Goal: Task Accomplishment & Management: Use online tool/utility

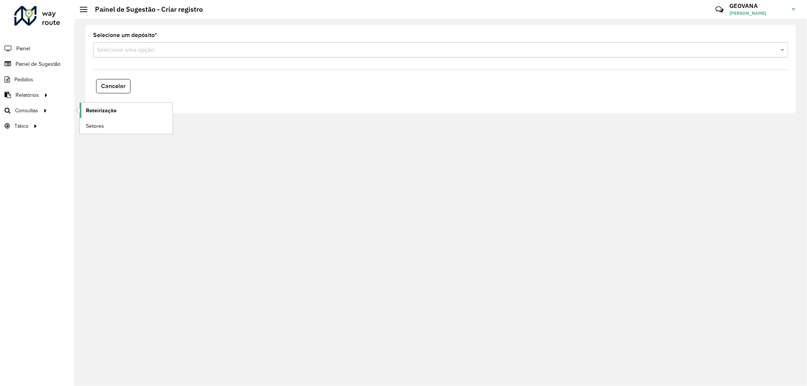
click at [97, 108] on span "Roteirização" at bounding box center [101, 111] width 31 height 8
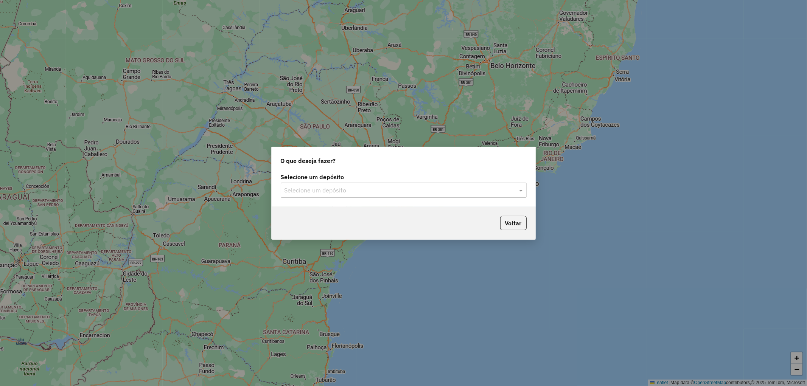
click at [350, 187] on input "text" at bounding box center [396, 190] width 223 height 9
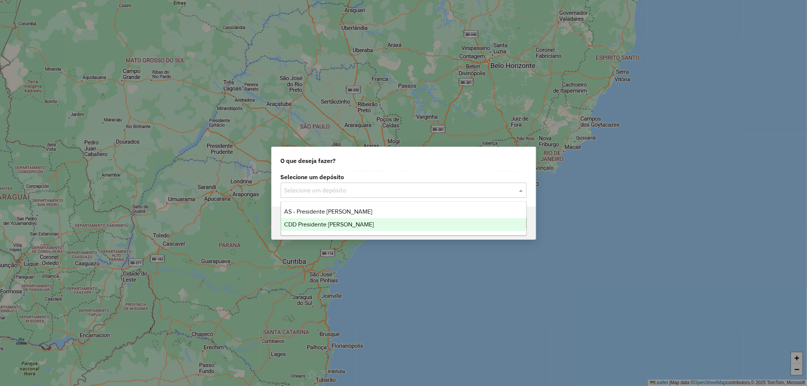
click at [338, 222] on span "CDD Presidente Prudente" at bounding box center [329, 224] width 90 height 6
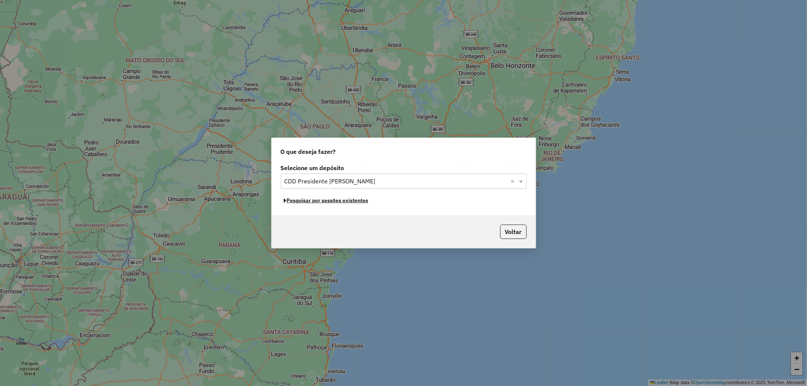
click at [318, 204] on button "Pesquisar por sessões existentes" at bounding box center [326, 201] width 91 height 12
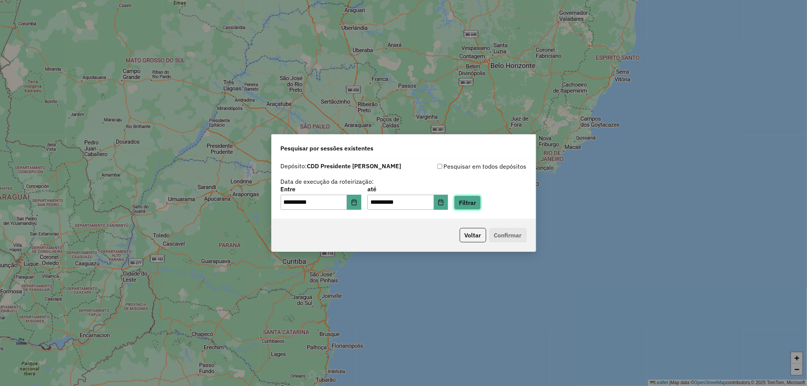
click at [470, 204] on button "Filtrar" at bounding box center [467, 203] width 27 height 14
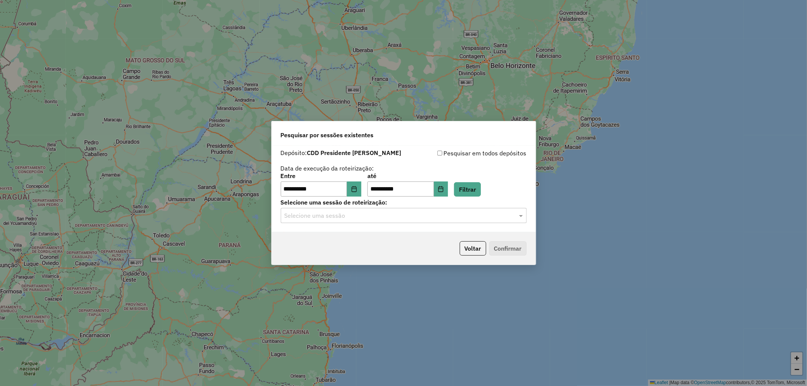
click at [334, 218] on input "text" at bounding box center [396, 216] width 223 height 9
click at [333, 235] on span "1287086 - 02/10/2025 19:14" at bounding box center [313, 237] width 59 height 6
click at [513, 249] on button "Confirmar" at bounding box center [507, 248] width 37 height 14
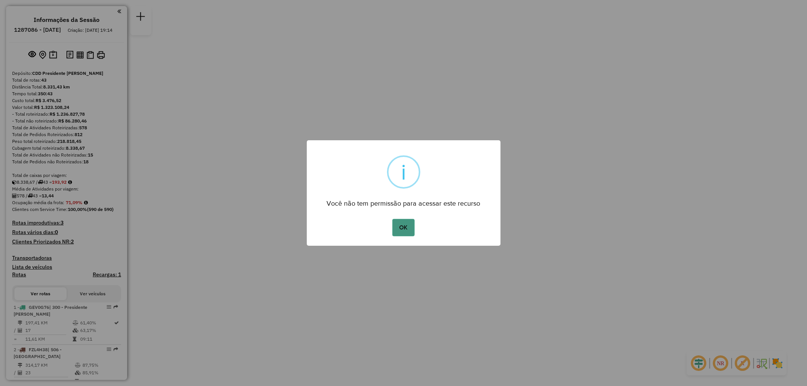
click at [404, 235] on button "OK" at bounding box center [404, 227] width 22 height 17
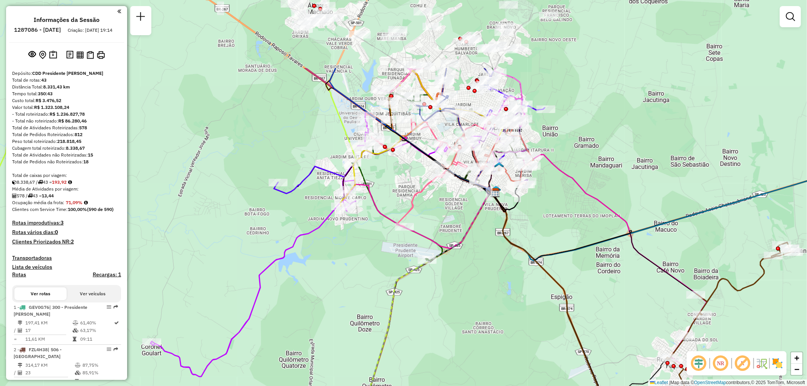
drag, startPoint x: 520, startPoint y: 150, endPoint x: 480, endPoint y: 254, distance: 111.8
click at [480, 254] on div "Janela de atendimento Grade de atendimento Capacidade Transportadoras Veículos …" at bounding box center [403, 193] width 807 height 386
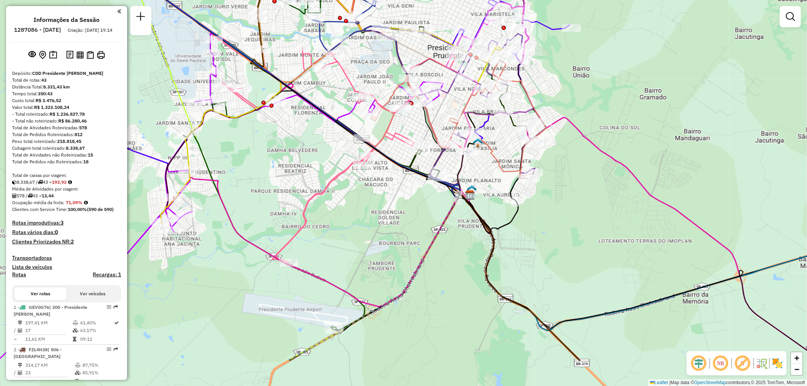
drag, startPoint x: 629, startPoint y: 137, endPoint x: 629, endPoint y: 74, distance: 63.2
click at [629, 74] on div "Janela de atendimento Grade de atendimento Capacidade Transportadoras Veículos …" at bounding box center [403, 193] width 807 height 386
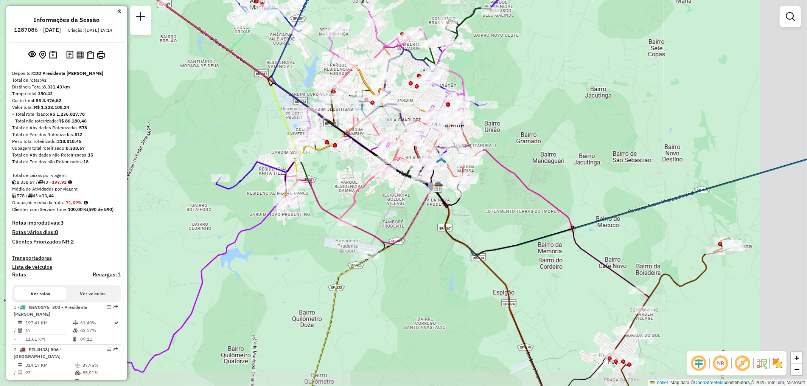
drag, startPoint x: 509, startPoint y: 231, endPoint x: 482, endPoint y: 220, distance: 28.8
click at [482, 220] on div "Janela de atendimento Grade de atendimento Capacidade Transportadoras Veículos …" at bounding box center [403, 193] width 807 height 386
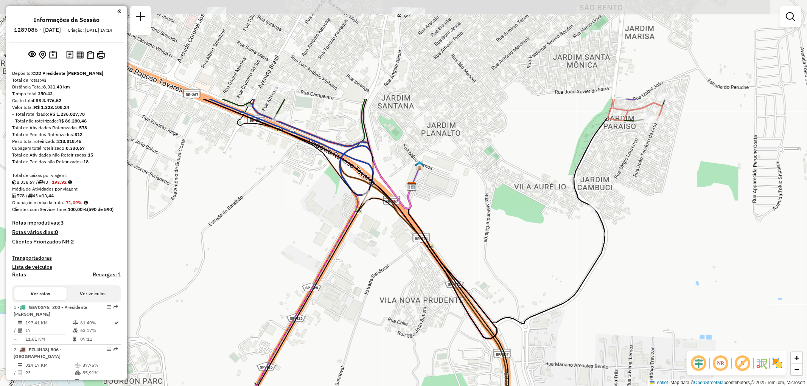
drag, startPoint x: 443, startPoint y: 122, endPoint x: 444, endPoint y: 219, distance: 96.5
click at [444, 219] on div "Janela de atendimento Grade de atendimento Capacidade Transportadoras Veículos …" at bounding box center [403, 193] width 807 height 386
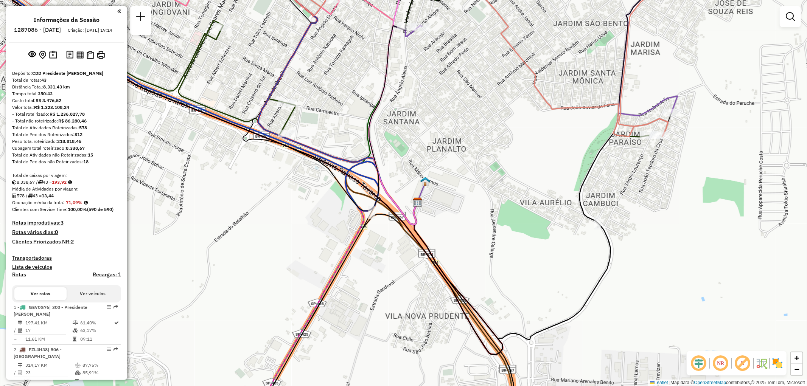
drag, startPoint x: 451, startPoint y: 111, endPoint x: 456, endPoint y: 126, distance: 16.9
click at [456, 126] on div "Janela de atendimento Grade de atendimento Capacidade Transportadoras Veículos …" at bounding box center [403, 193] width 807 height 386
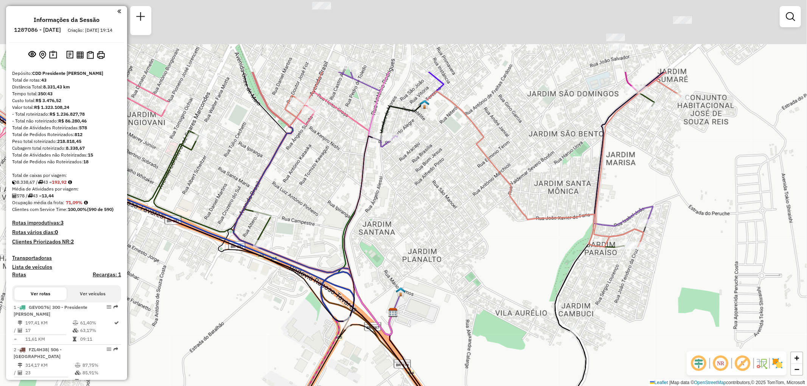
drag, startPoint x: 439, startPoint y: 100, endPoint x: 414, endPoint y: 211, distance: 114.0
click at [414, 211] on div "Janela de atendimento Grade de atendimento Capacidade Transportadoras Veículos …" at bounding box center [403, 193] width 807 height 386
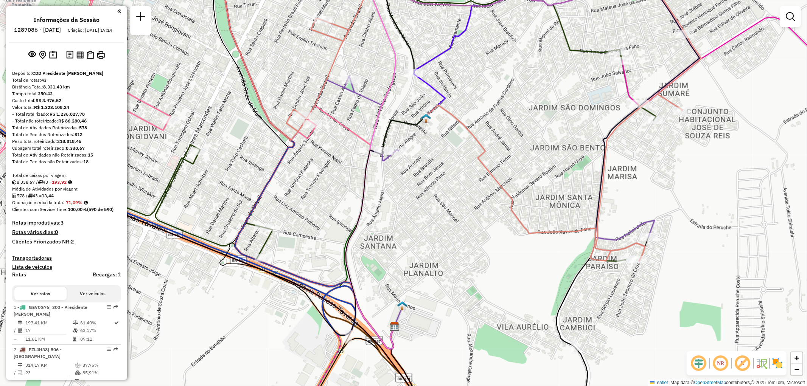
click at [437, 99] on div "Janela de atendimento Grade de atendimento Capacidade Transportadoras Veículos …" at bounding box center [403, 193] width 807 height 386
click at [428, 120] on img at bounding box center [426, 119] width 10 height 10
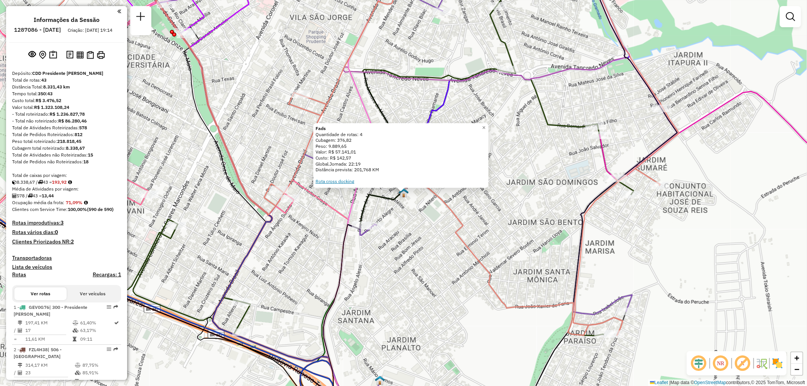
click at [337, 182] on link "Rota cross docking" at bounding box center [335, 182] width 39 height 6
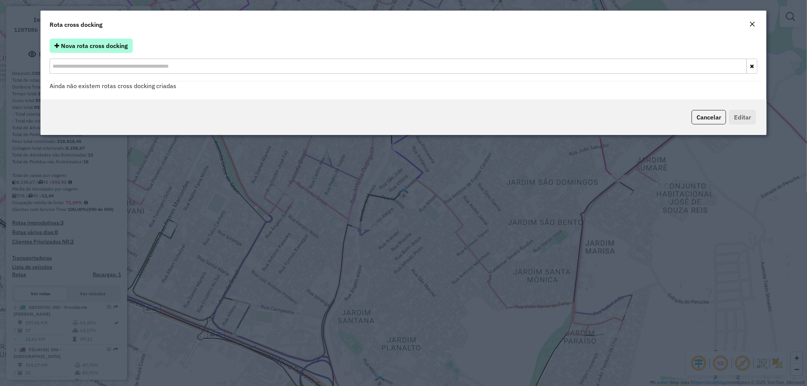
click at [79, 51] on button "Nova rota cross docking" at bounding box center [91, 46] width 83 height 14
select select "*"
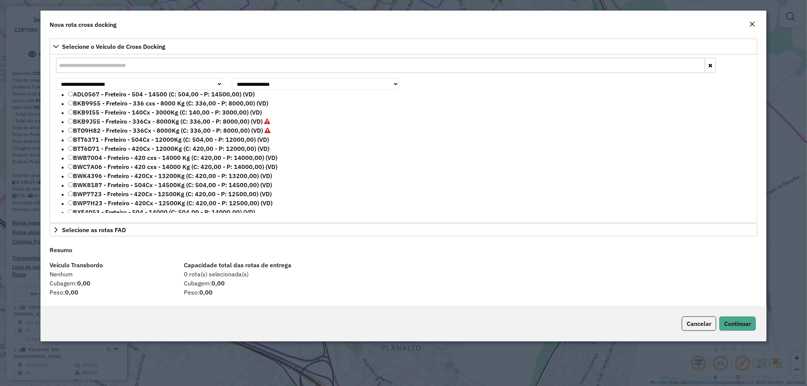
click at [755, 26] on em "Close" at bounding box center [752, 24] width 6 height 6
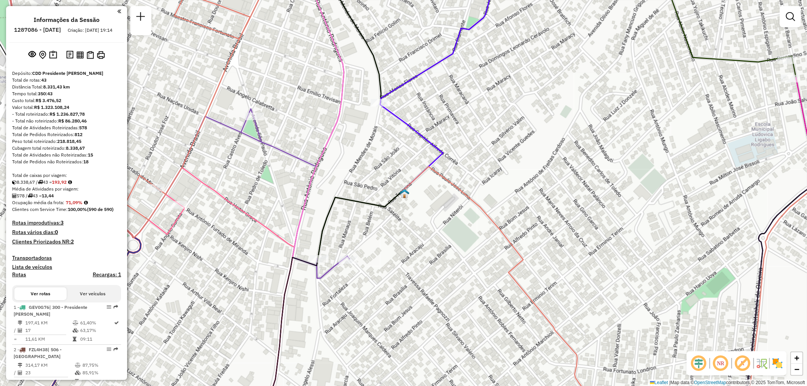
click at [446, 179] on icon at bounding box center [573, 296] width 342 height 258
select select "**********"
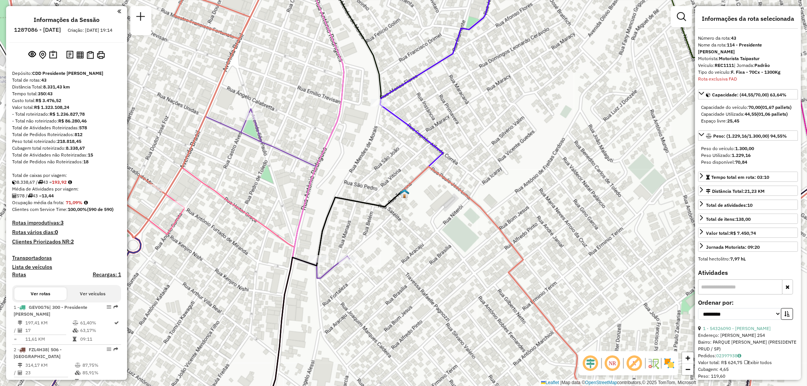
scroll to position [1910, 0]
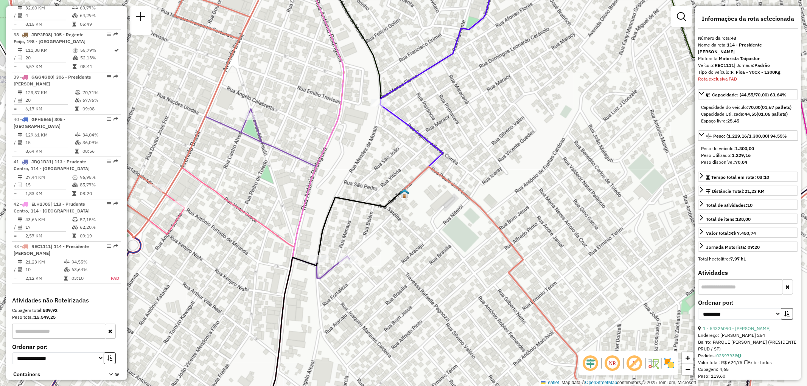
click at [468, 196] on icon at bounding box center [573, 296] width 342 height 258
click at [386, 205] on icon at bounding box center [329, 309] width 145 height 234
click at [385, 202] on icon at bounding box center [329, 309] width 145 height 234
click at [386, 204] on icon at bounding box center [329, 309] width 145 height 234
click at [438, 158] on icon at bounding box center [529, 76] width 299 height 230
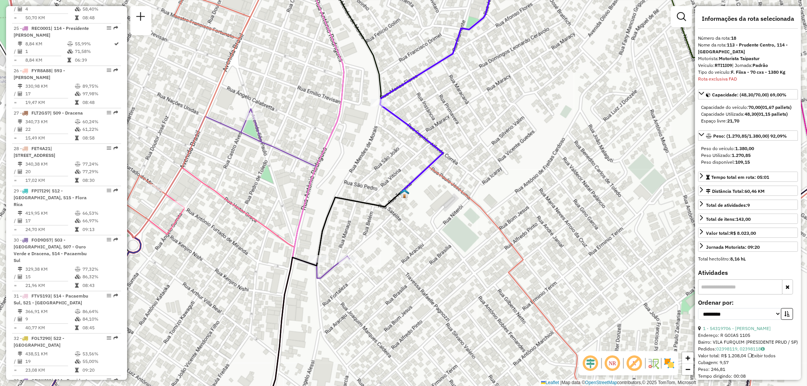
scroll to position [1030, 0]
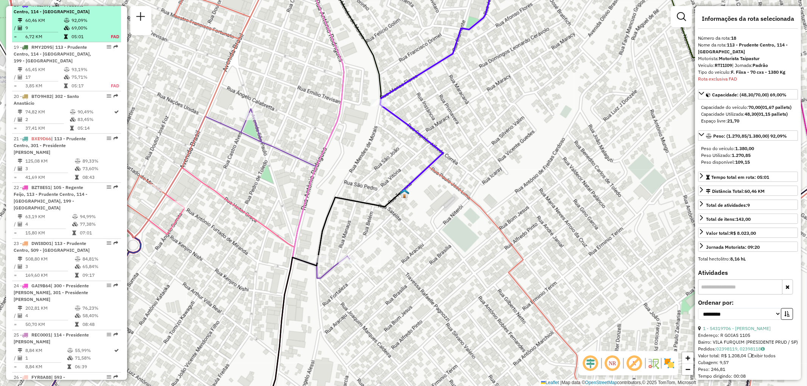
click at [89, 30] on td "69,00%" at bounding box center [86, 28] width 31 height 8
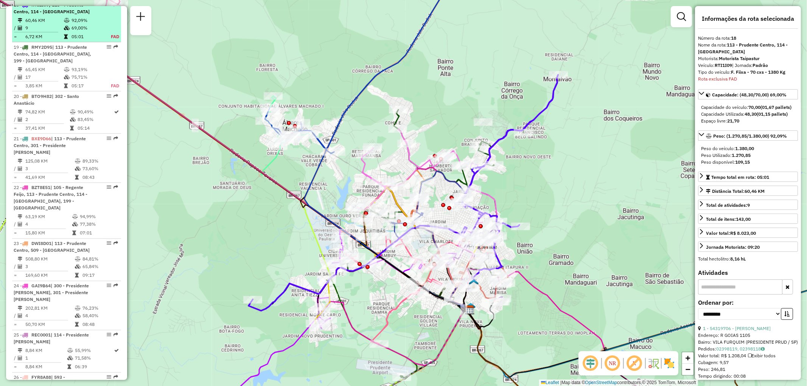
drag, startPoint x: 103, startPoint y: 12, endPoint x: 107, endPoint y: 9, distance: 4.6
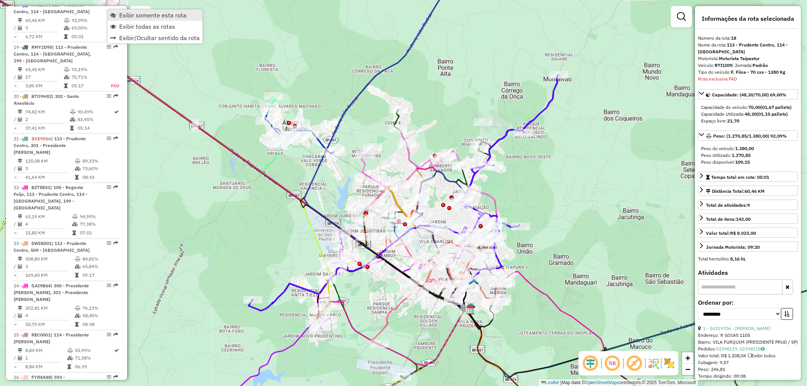
click at [127, 12] on span "Exibir somente esta rota" at bounding box center [152, 15] width 67 height 6
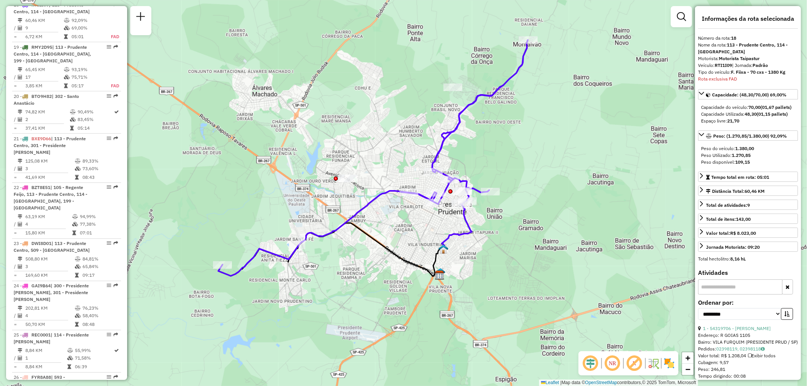
drag, startPoint x: 423, startPoint y: 151, endPoint x: 393, endPoint y: 116, distance: 46.1
click at [393, 116] on div "Janela de atendimento Grade de atendimento Capacidade Transportadoras Veículos …" at bounding box center [403, 193] width 807 height 386
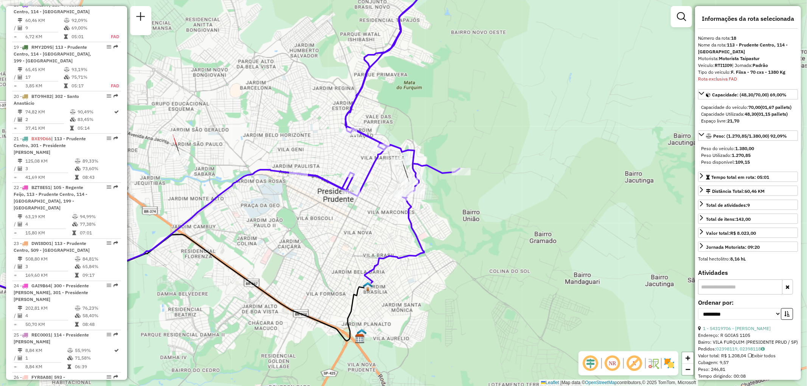
click at [171, 139] on div at bounding box center [173, 135] width 19 height 8
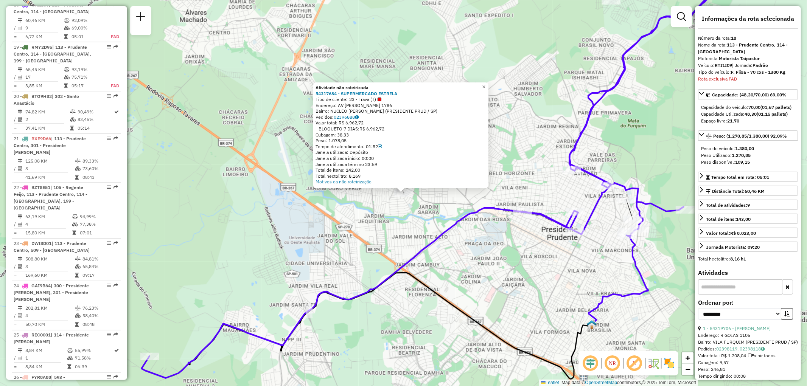
click at [397, 235] on div "Atividade não roteirizada 54317684 - SUPERMERCADO ESTRELA Tipo de cliente: 23 -…" at bounding box center [403, 193] width 807 height 386
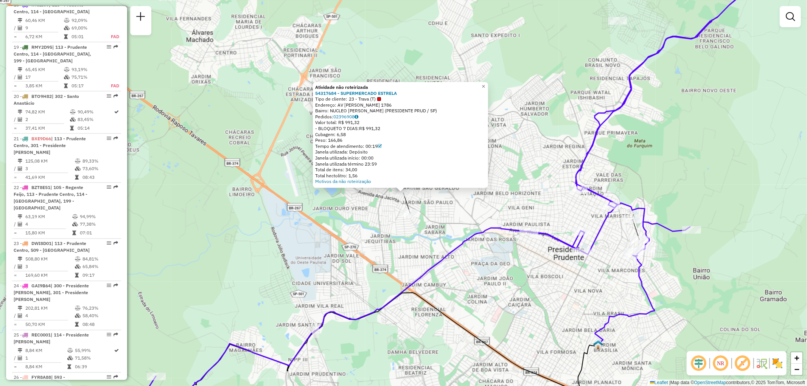
click at [388, 239] on div "Atividade não roteirizada 54317684 - SUPERMERCADO ESTRELA Tipo de cliente: 23 -…" at bounding box center [403, 193] width 807 height 386
